Goal: Task Accomplishment & Management: Use online tool/utility

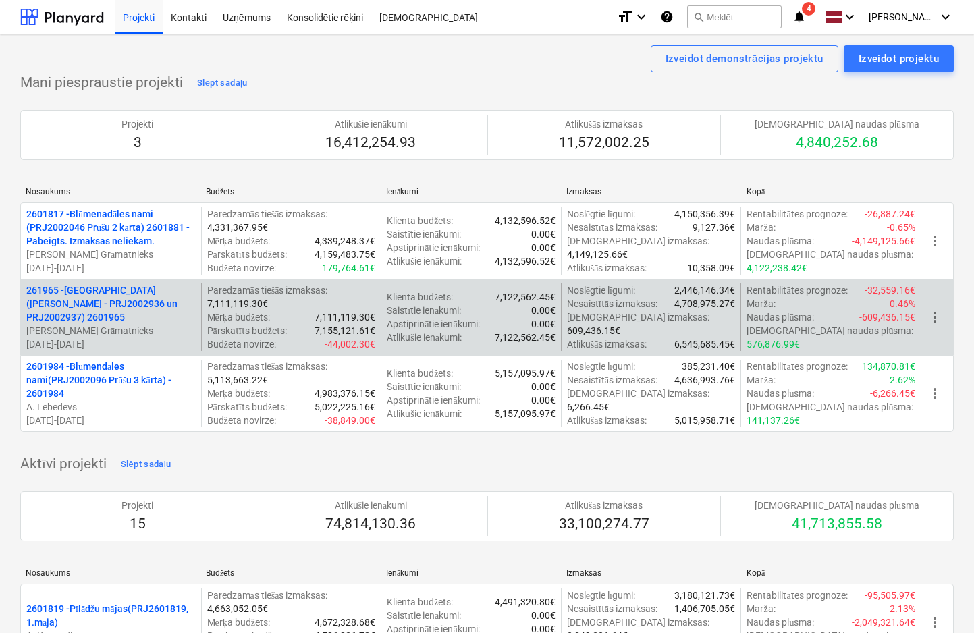
click at [126, 315] on p "261965 - [GEOGRAPHIC_DATA] ([PERSON_NAME] - PRJ2002936 un PRJ2002937) 2601965" at bounding box center [110, 304] width 169 height 41
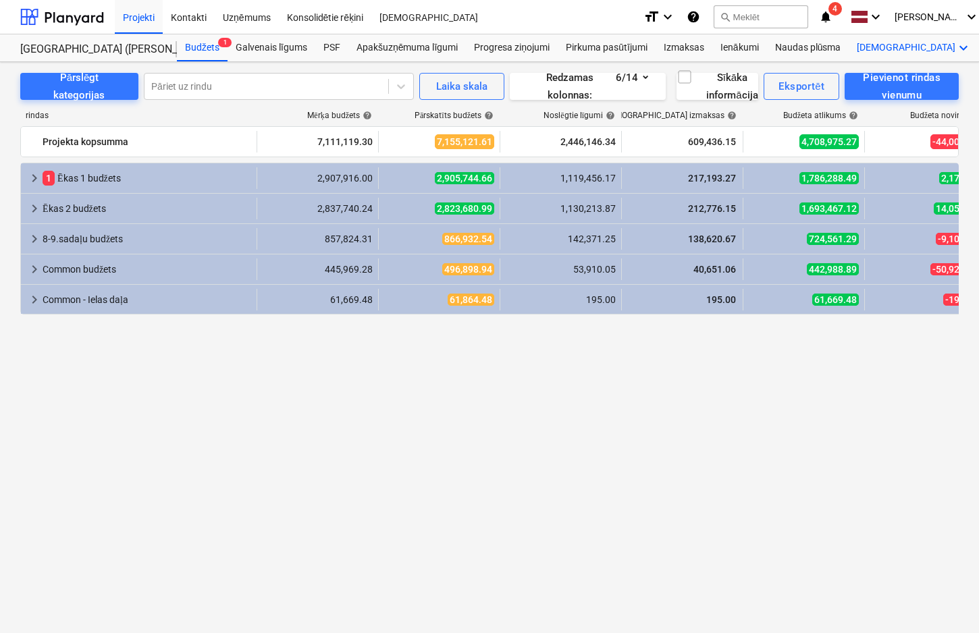
click at [827, 44] on icon "keyboard_arrow_down" at bounding box center [963, 48] width 16 height 16
click at [827, 79] on div "Faili" at bounding box center [939, 80] width 65 height 11
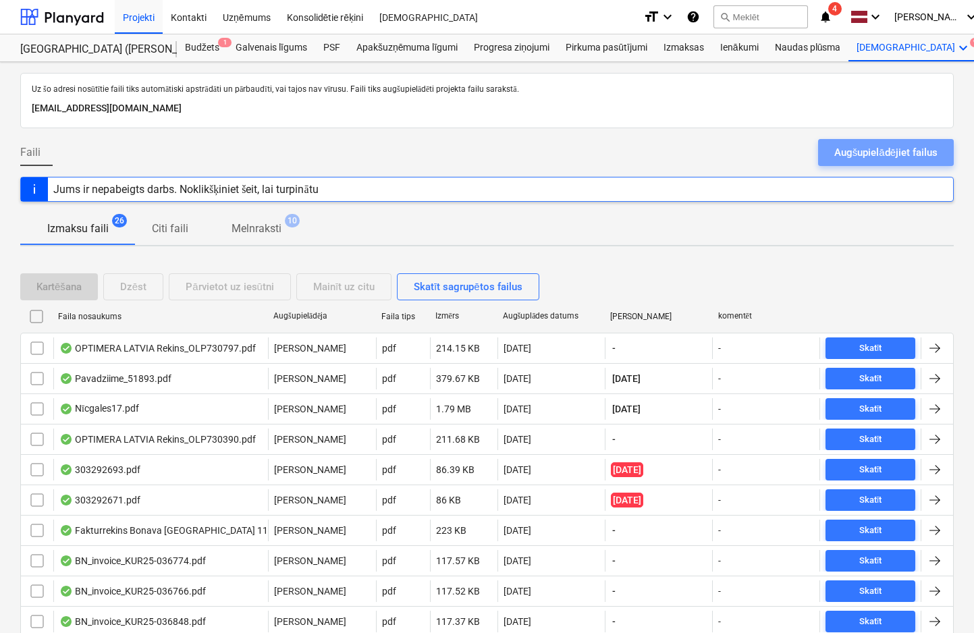
click at [827, 150] on div "Augšupielādējiet failus" at bounding box center [886, 153] width 103 height 18
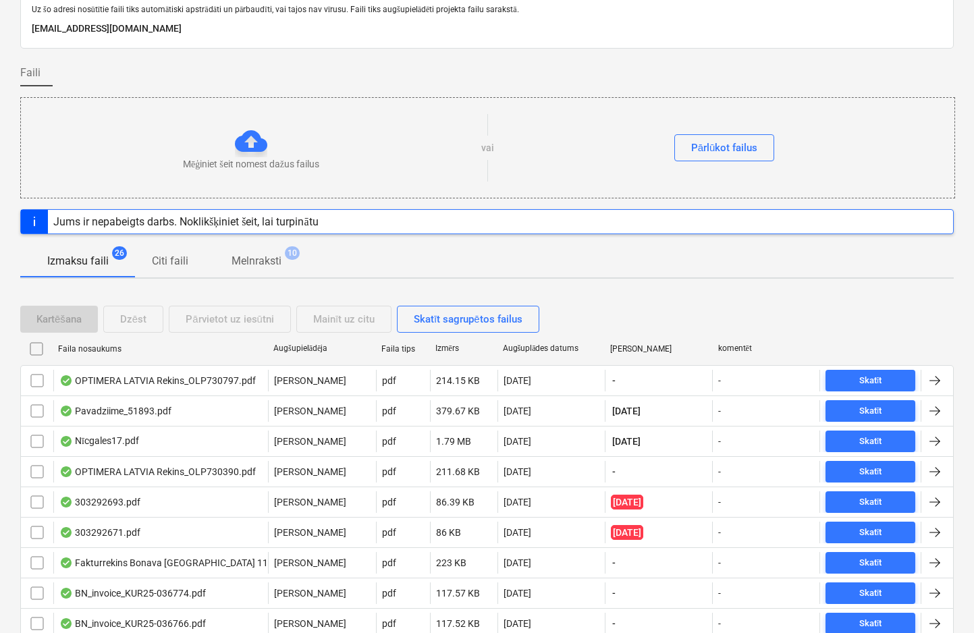
scroll to position [113, 0]
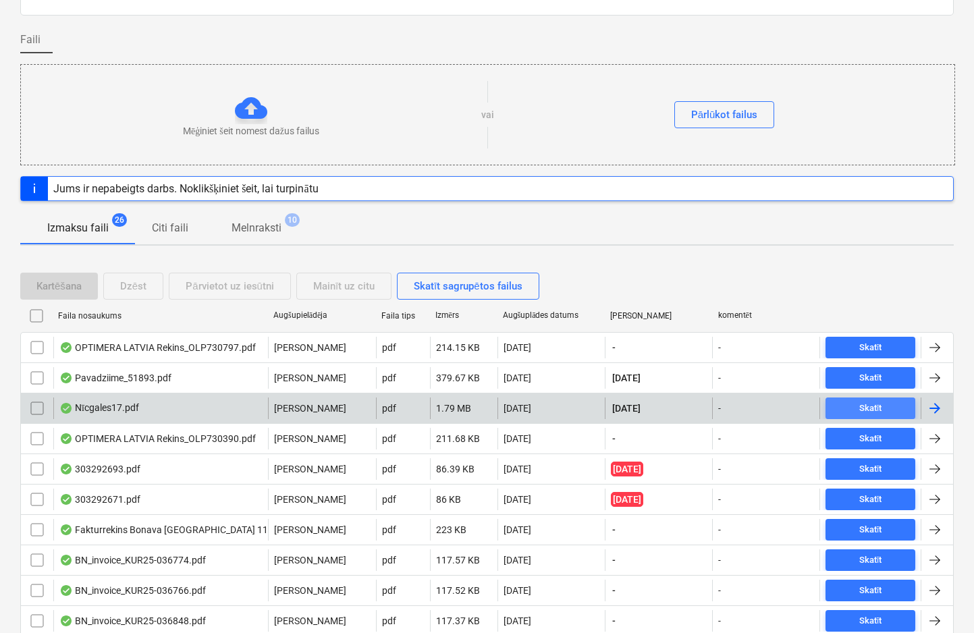
click at [827, 404] on span "Skatīt" at bounding box center [870, 409] width 79 height 16
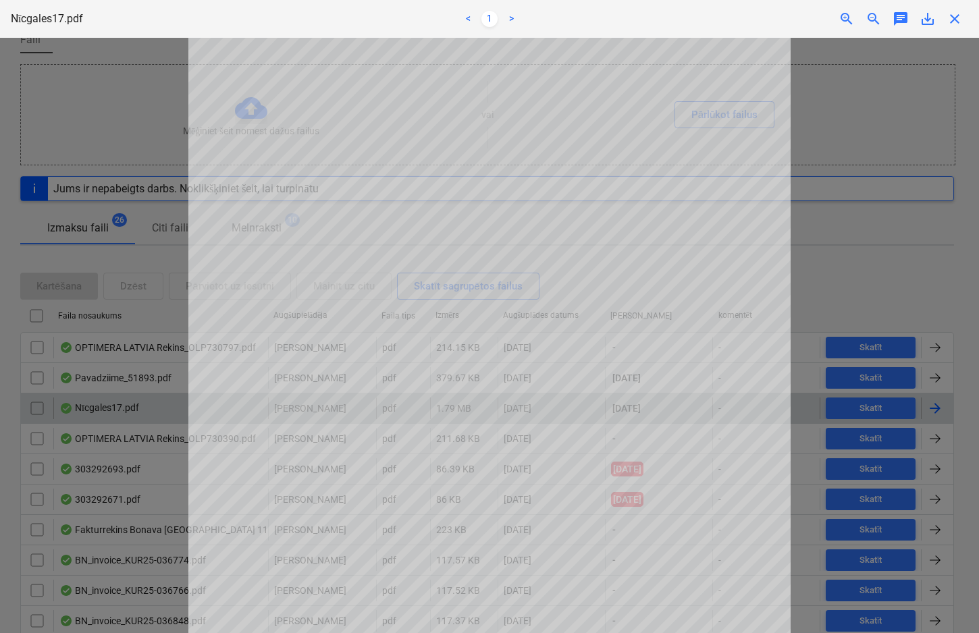
click at [827, 23] on div "close" at bounding box center [954, 19] width 27 height 16
click at [827, 23] on span "close" at bounding box center [955, 19] width 16 height 16
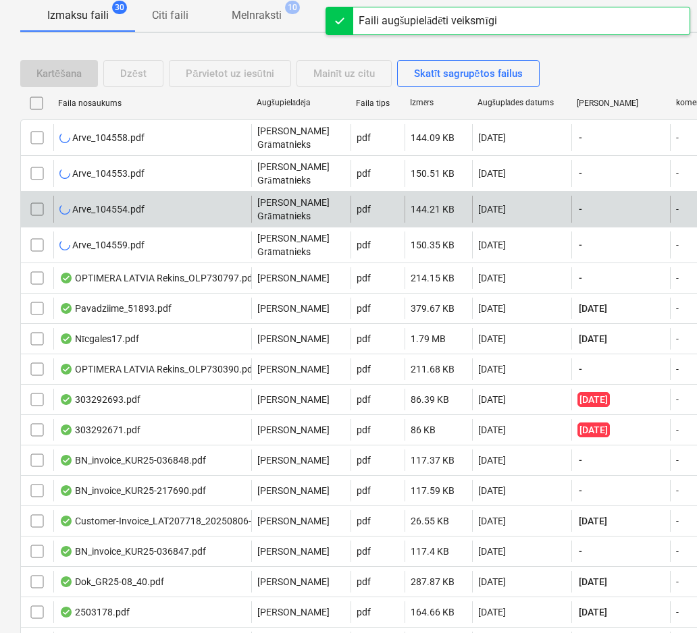
scroll to position [338, 0]
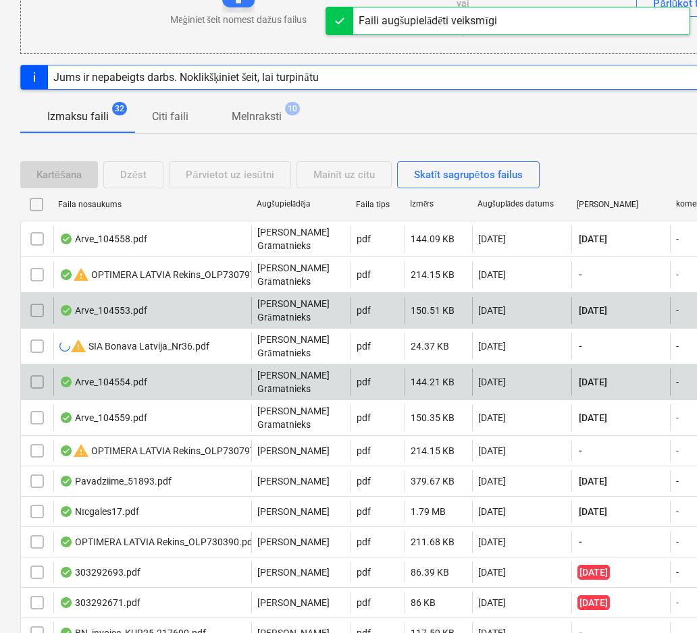
scroll to position [225, 0]
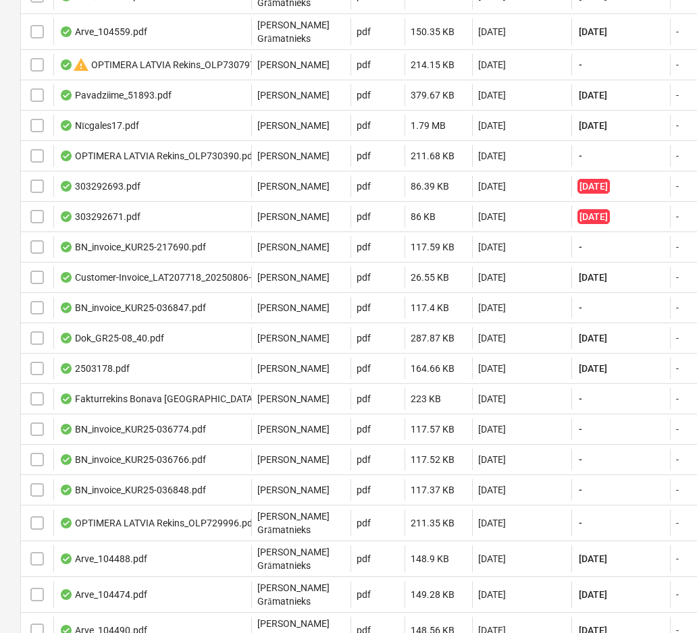
scroll to position [383, 0]
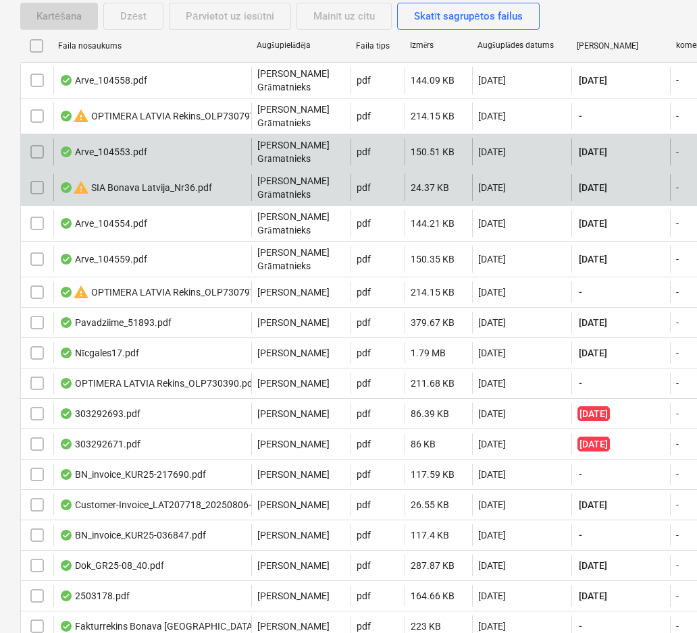
click at [178, 180] on div "warning SIA Bonava Latvija_Nr36.pdf" at bounding box center [135, 188] width 153 height 16
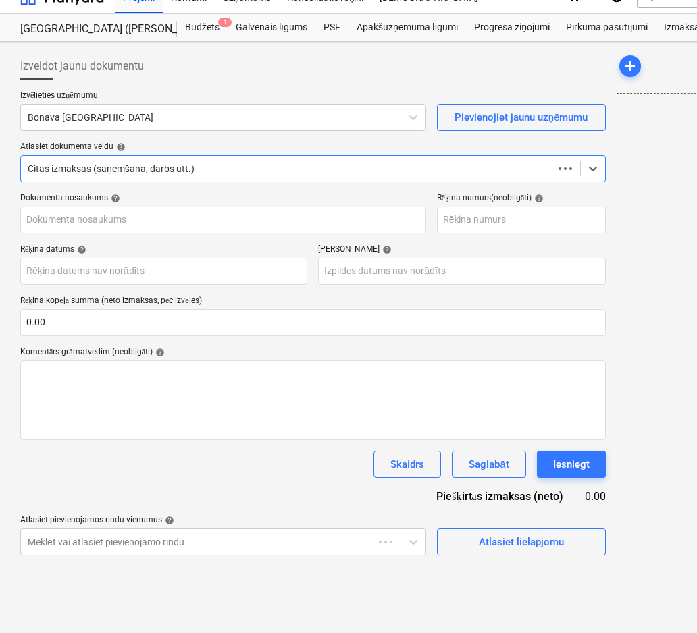
scroll to position [20, 0]
type input "36"
type input "[DATE]"
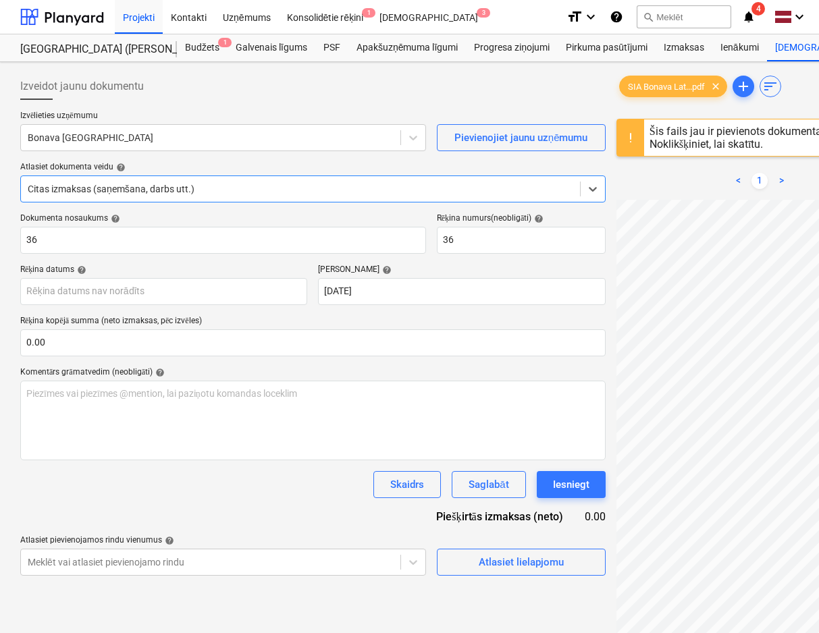
scroll to position [0, 0]
